Goal: Information Seeking & Learning: Learn about a topic

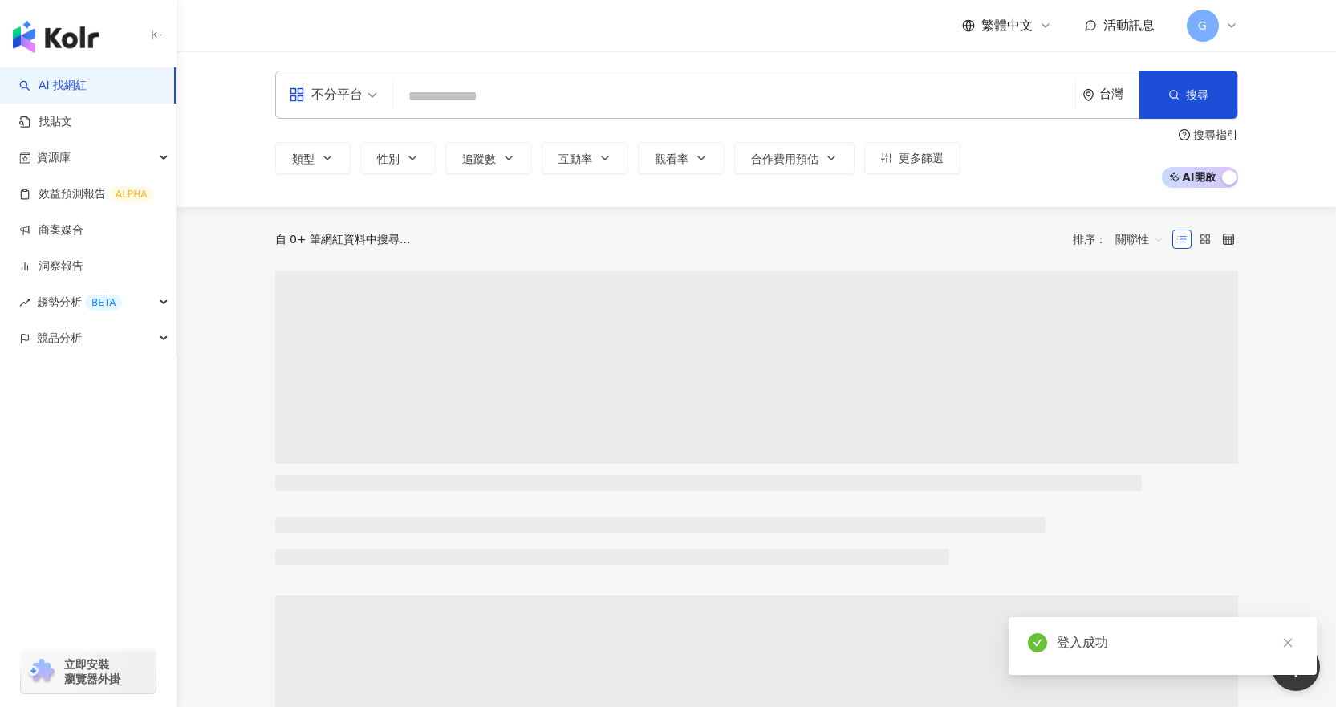
click at [425, 102] on input "search" at bounding box center [734, 96] width 669 height 30
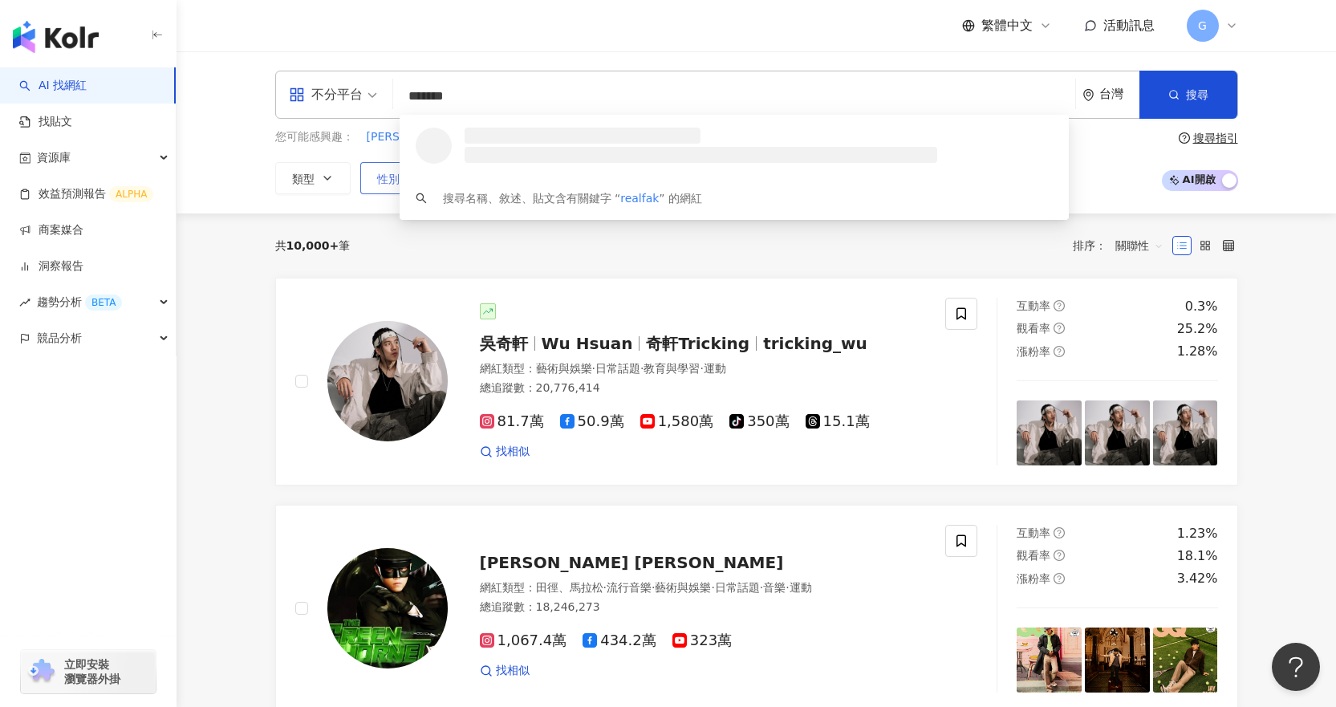
type input "********"
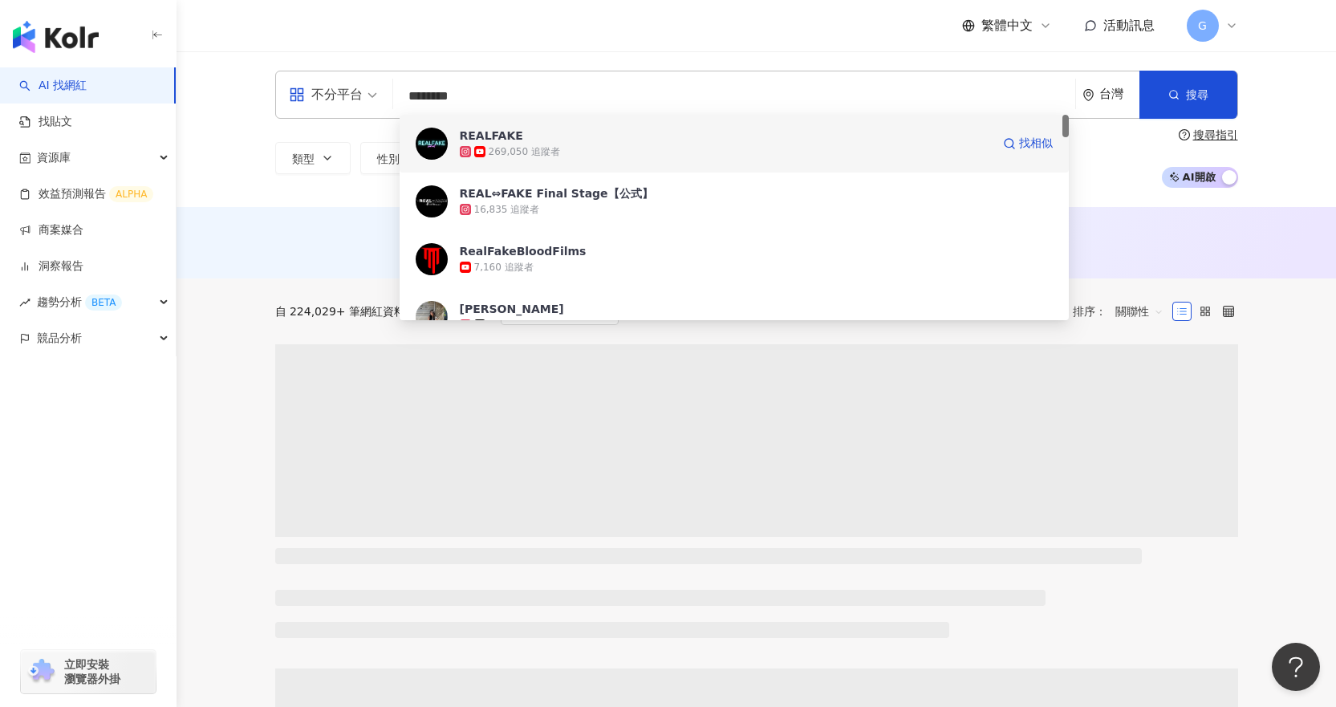
click at [493, 160] on div "REALFAKE 269,050 追蹤者 找相似" at bounding box center [734, 144] width 669 height 58
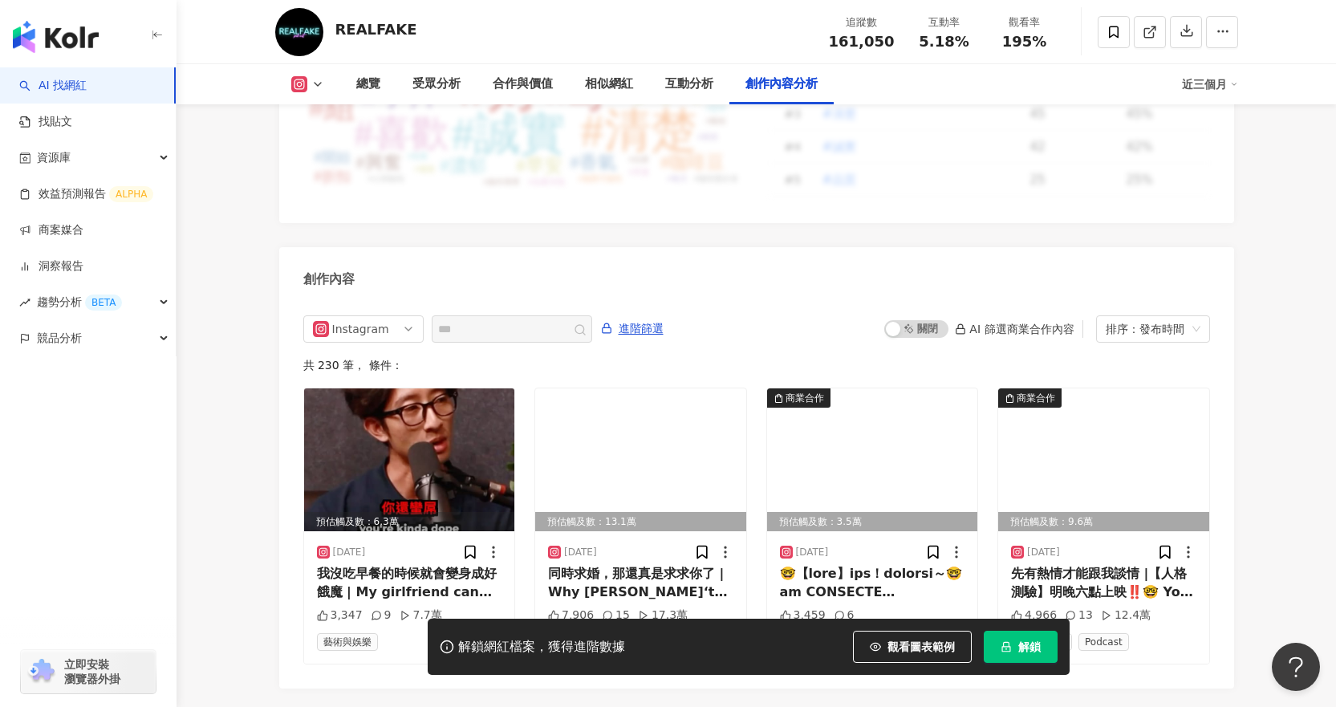
scroll to position [4814, 0]
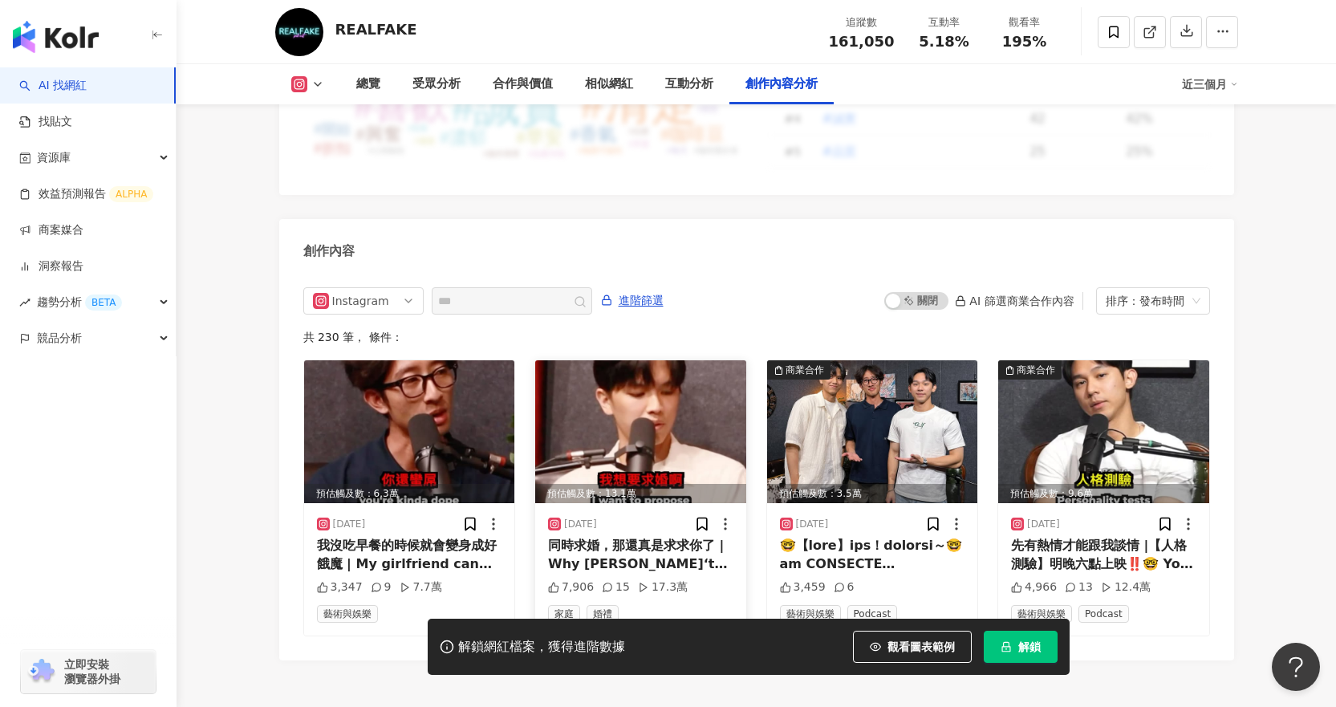
click at [630, 375] on img at bounding box center [640, 431] width 211 height 143
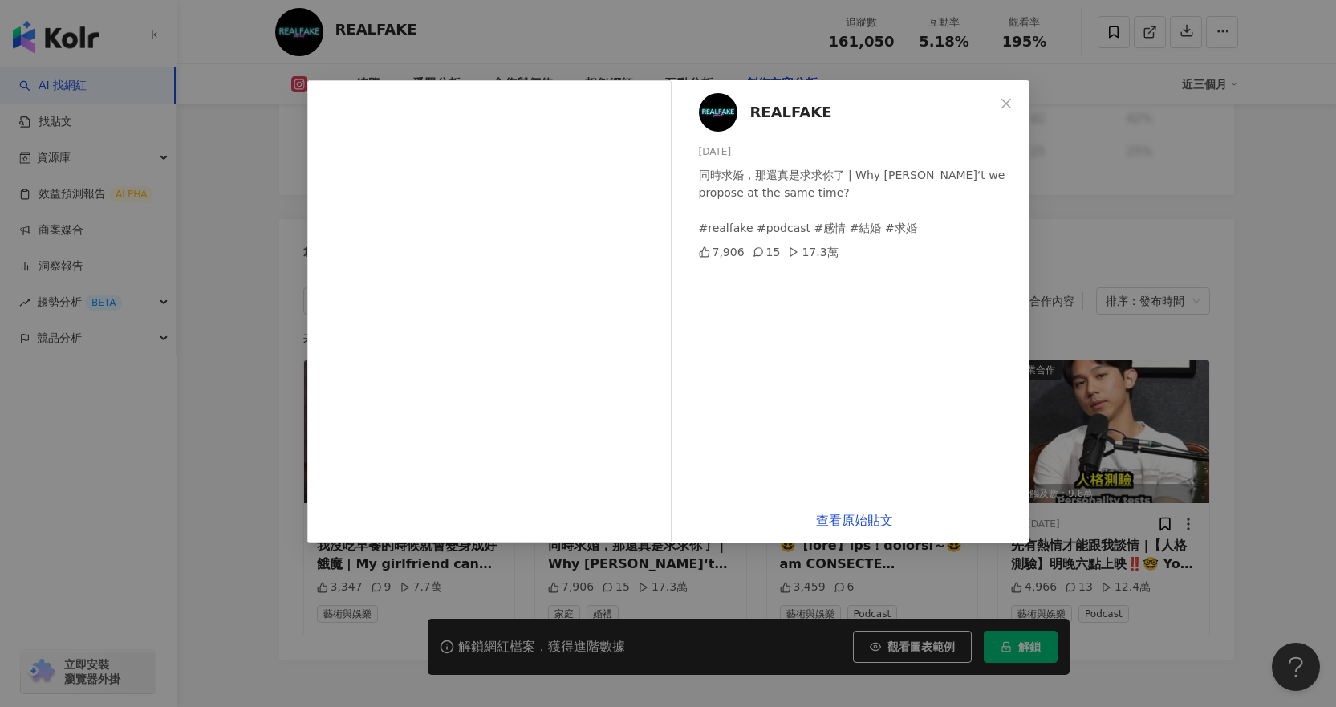
click at [278, 335] on div "REALFAKE [DATE] 同時求婚，那還真是求求你了 | Why [PERSON_NAME]‘t we propose at the same time…" at bounding box center [668, 353] width 1336 height 707
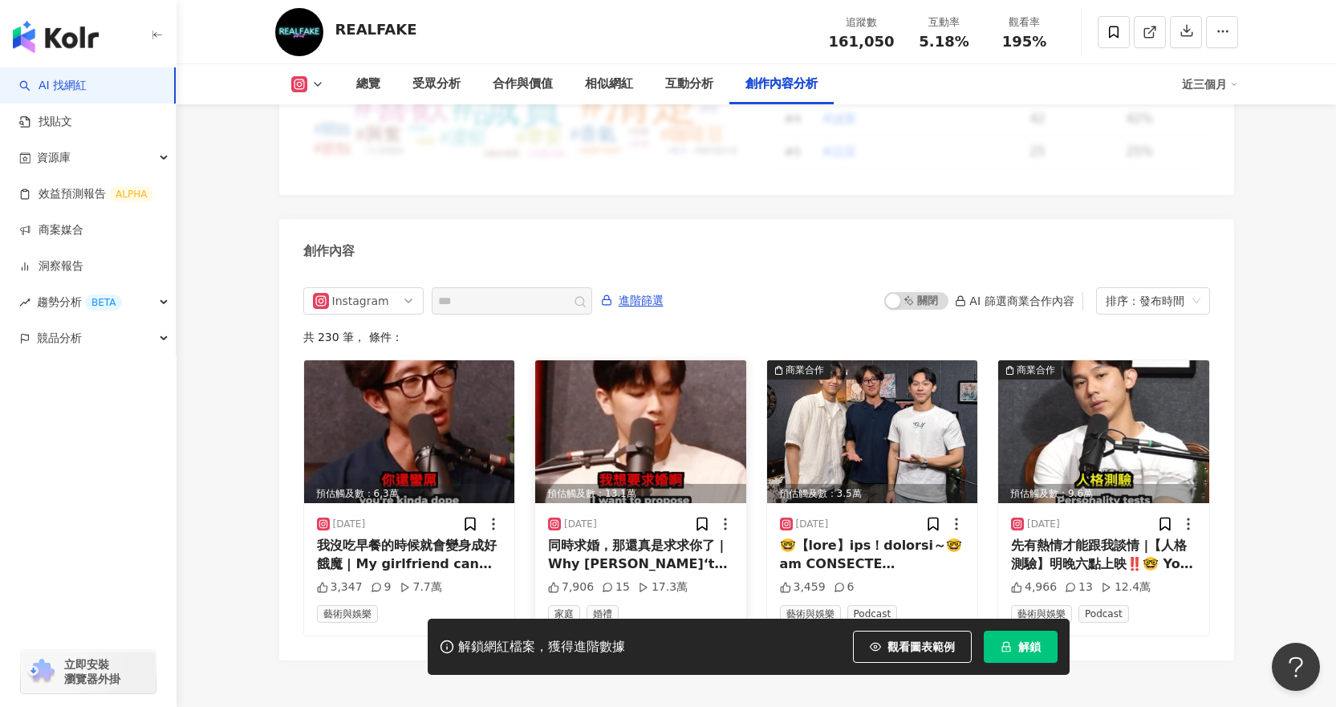
click at [666, 360] on img at bounding box center [640, 431] width 211 height 143
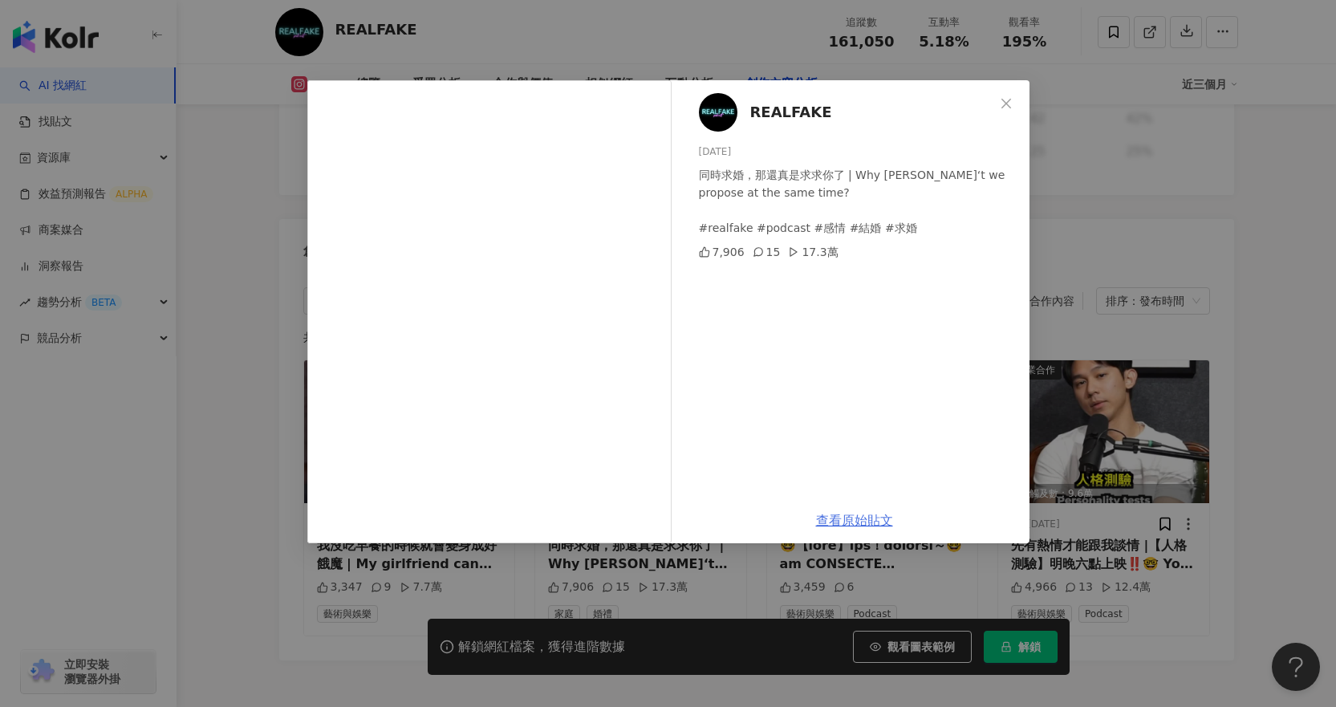
click at [858, 518] on link "查看原始貼文" at bounding box center [854, 520] width 77 height 15
click at [299, 255] on div "REALFAKE [DATE] 同時求婚，那還真是求求你了 | Why [PERSON_NAME]‘t we propose at the same time…" at bounding box center [668, 353] width 1336 height 707
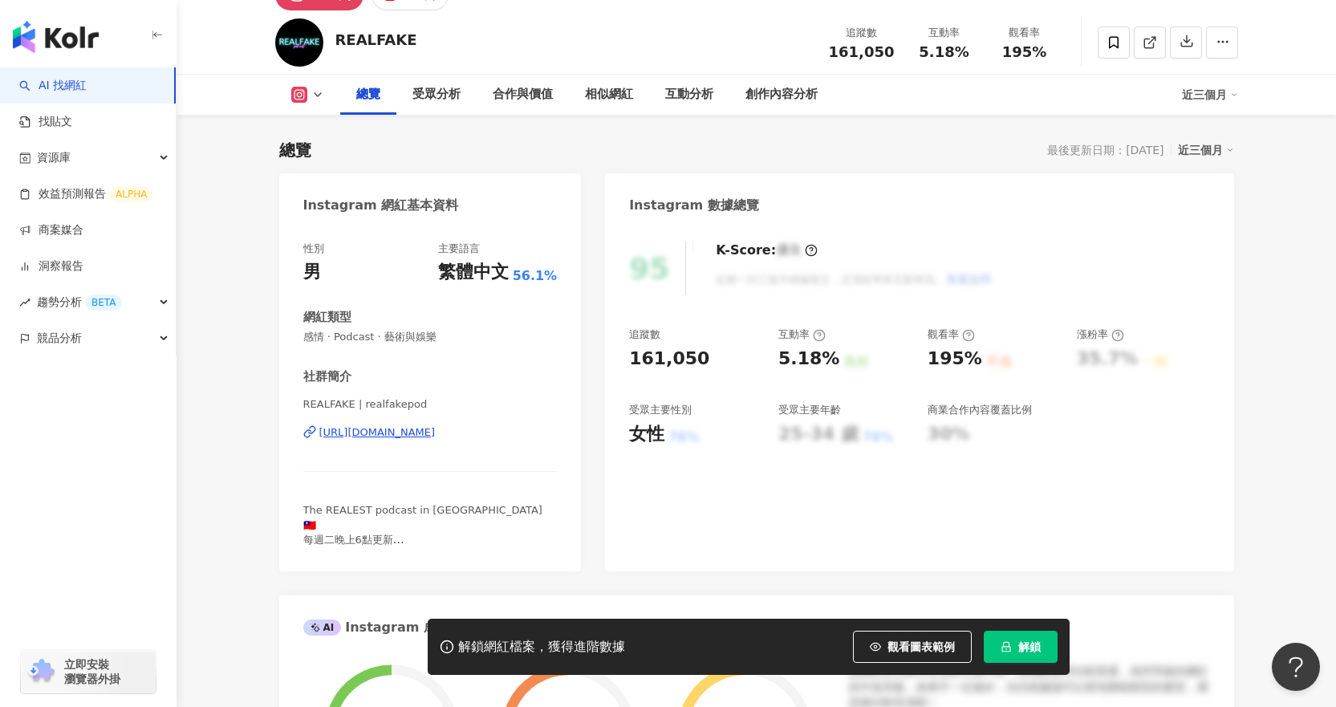
scroll to position [0, 0]
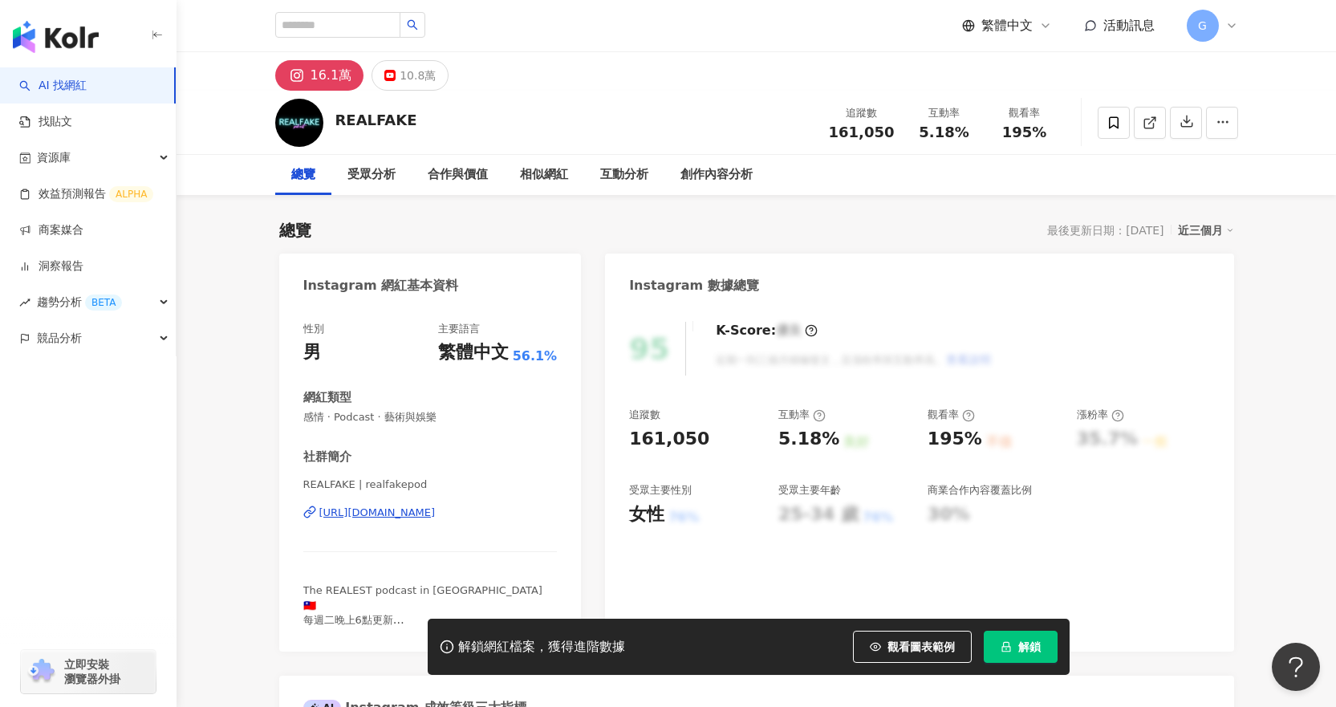
click at [369, 182] on div "受眾分析" at bounding box center [371, 174] width 48 height 19
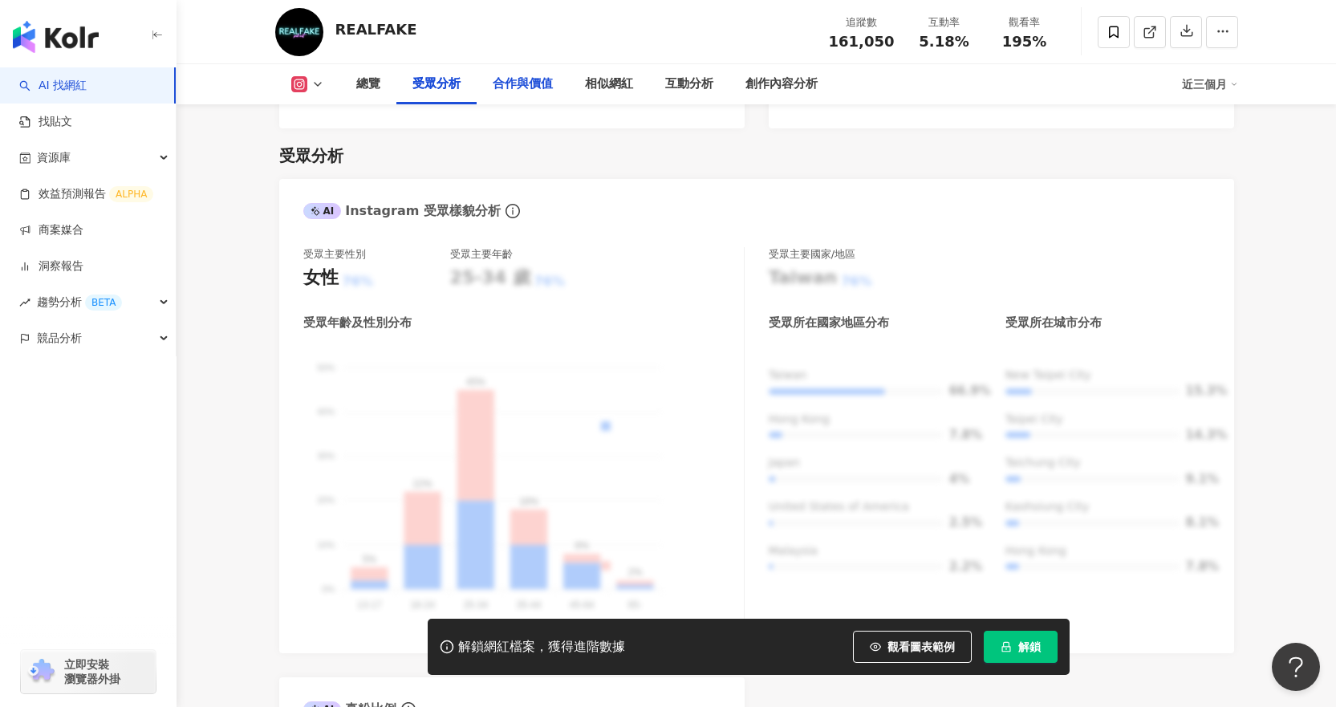
click at [493, 91] on div "合作與價值" at bounding box center [523, 84] width 60 height 19
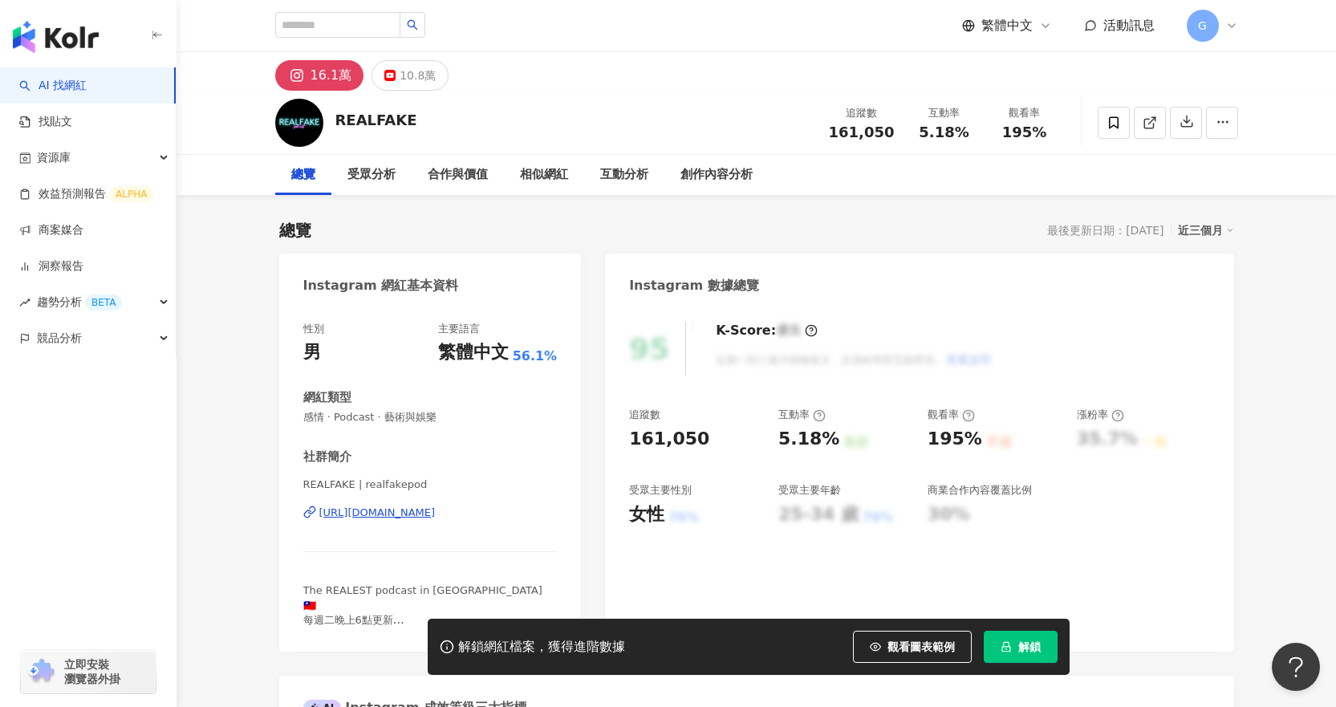
click at [436, 509] on div "[URL][DOMAIN_NAME]" at bounding box center [377, 512] width 116 height 14
click at [618, 176] on div "互動分析" at bounding box center [624, 174] width 48 height 19
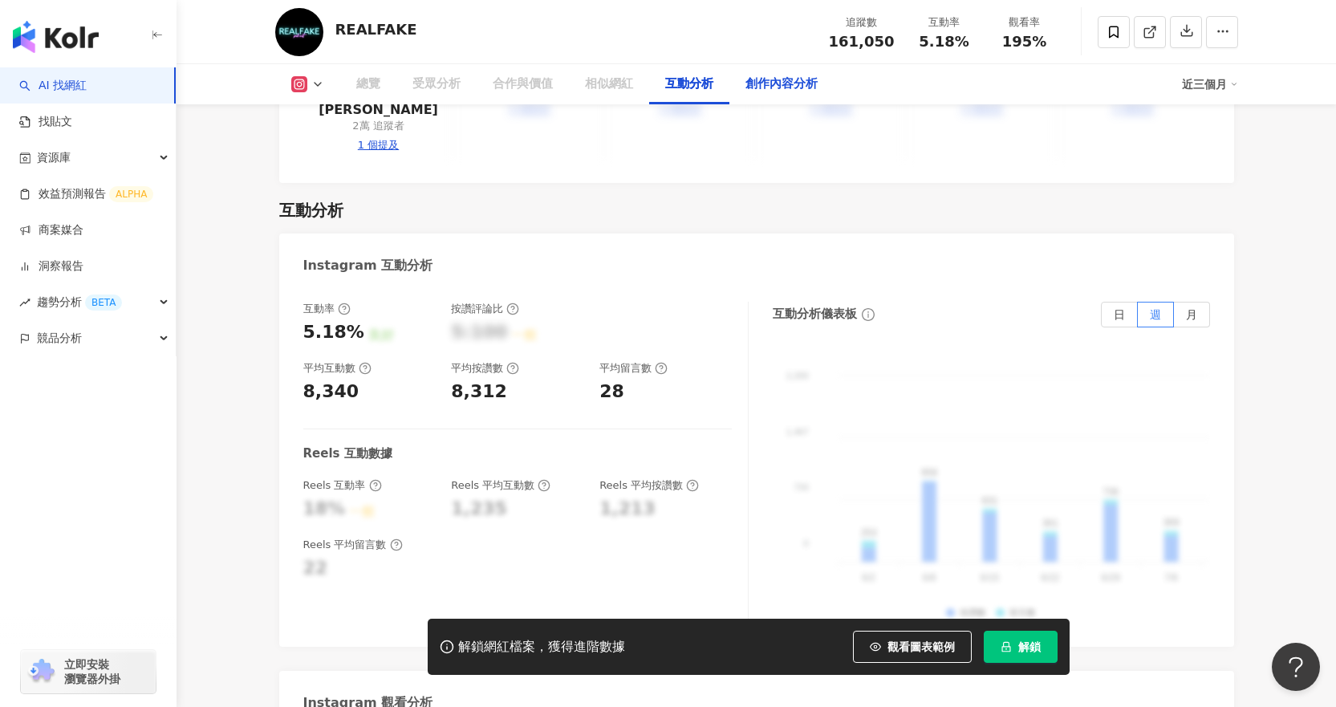
click at [766, 93] on div "創作內容分析" at bounding box center [781, 84] width 72 height 19
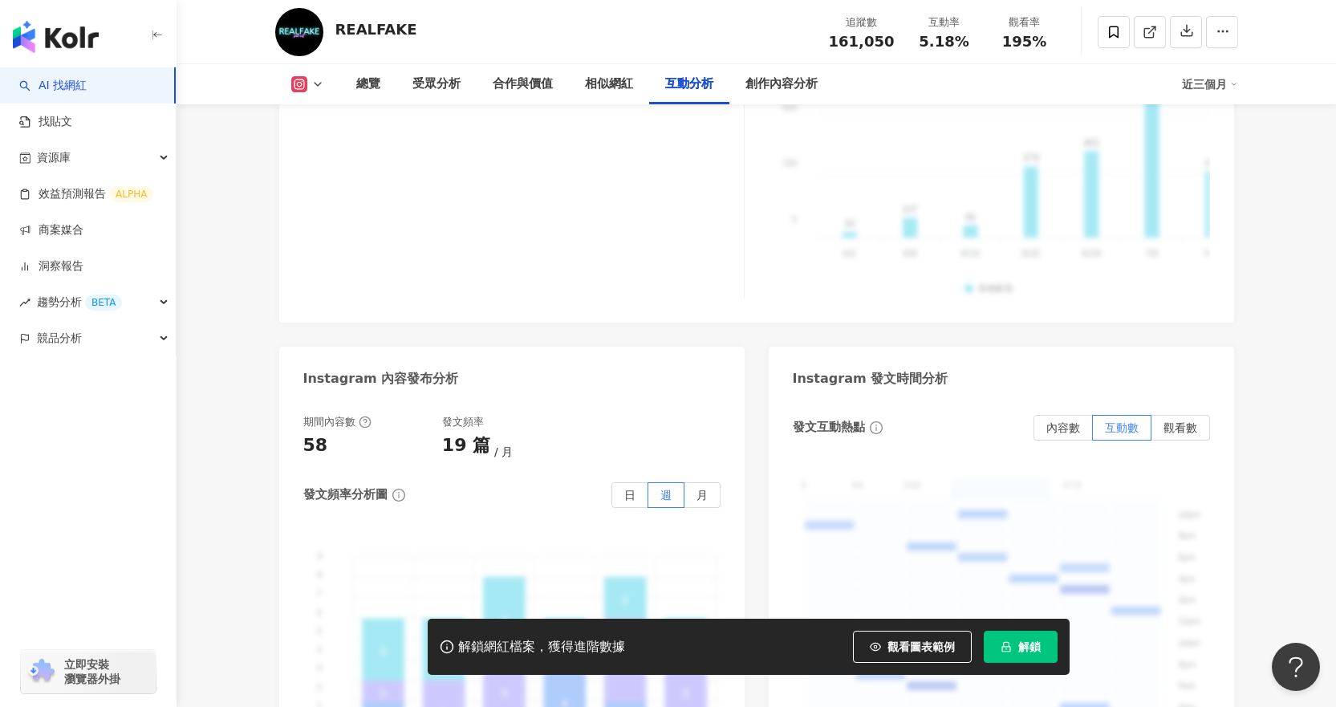
scroll to position [3675, 0]
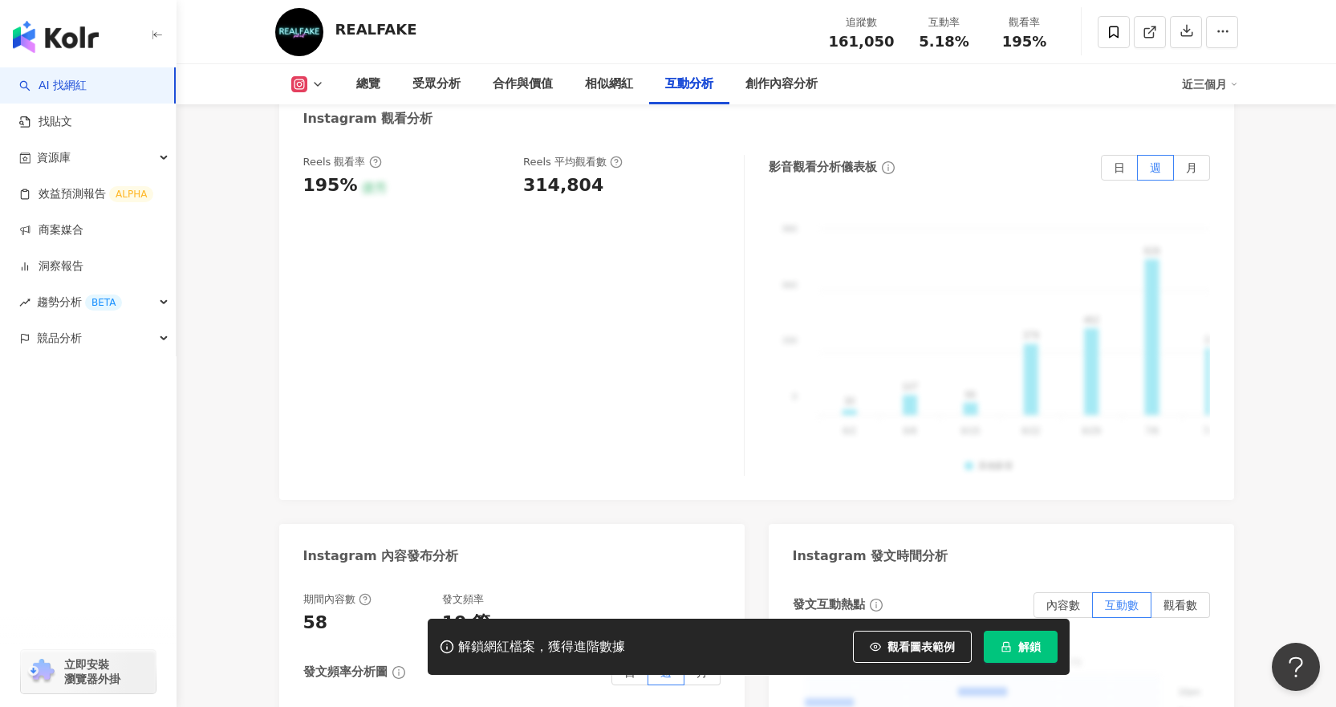
click at [302, 76] on icon at bounding box center [299, 84] width 16 height 16
click at [320, 148] on button "YouTube" at bounding box center [333, 151] width 96 height 22
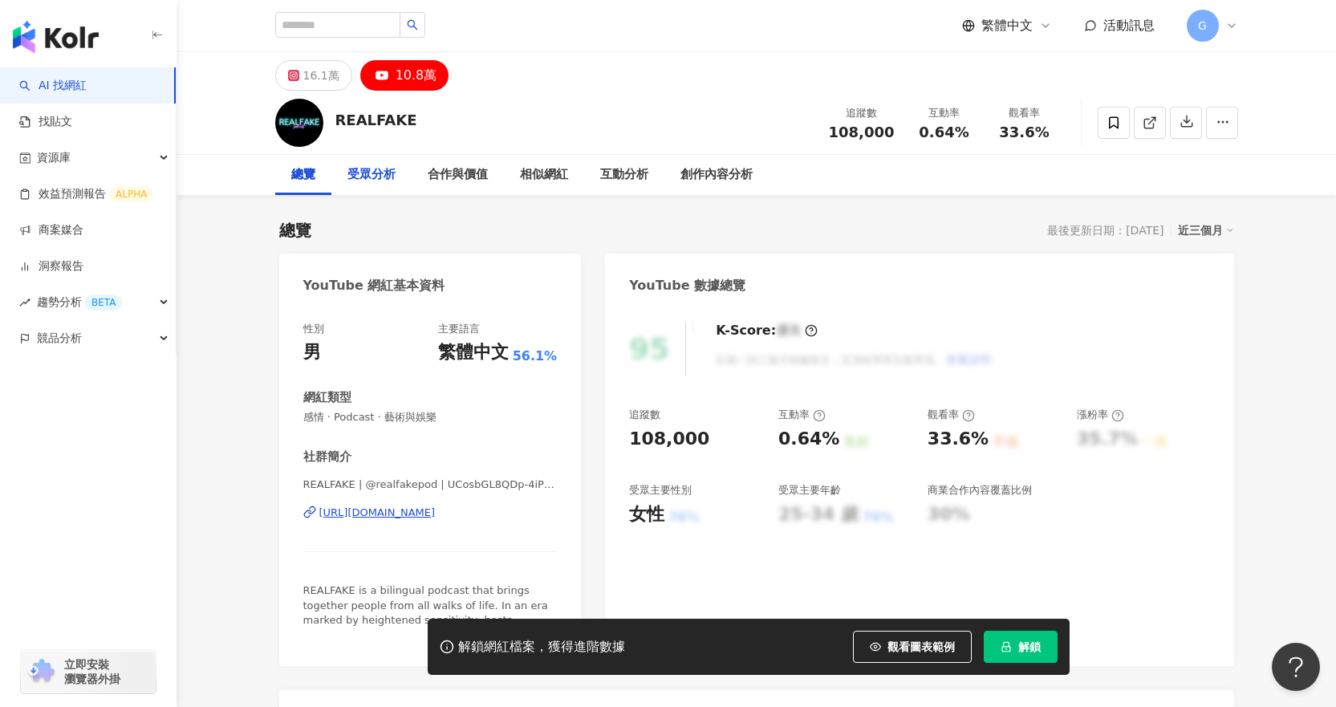
click at [399, 178] on div "受眾分析" at bounding box center [371, 175] width 80 height 40
